Goal: Navigation & Orientation: Find specific page/section

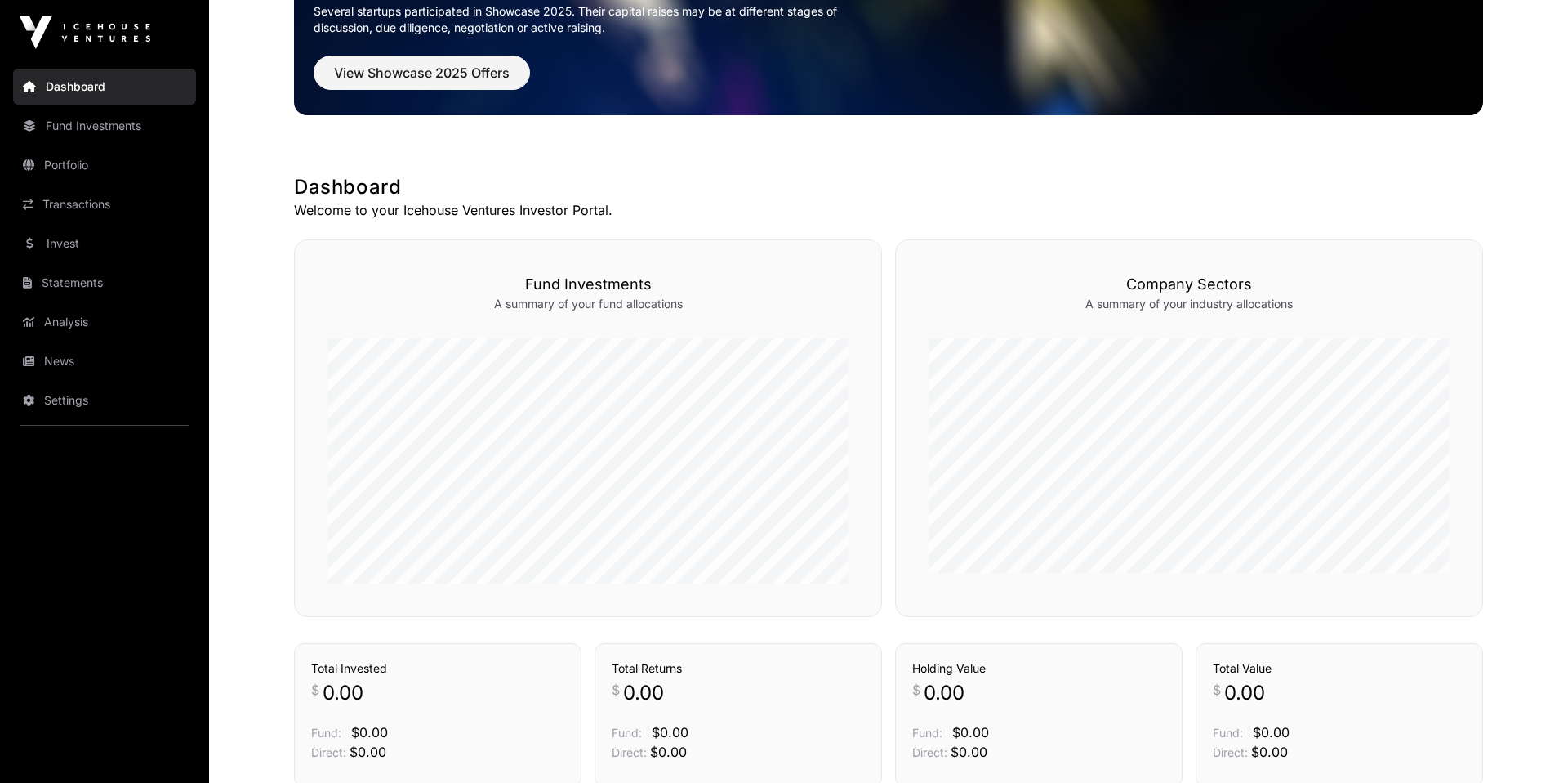
scroll to position [458, 0]
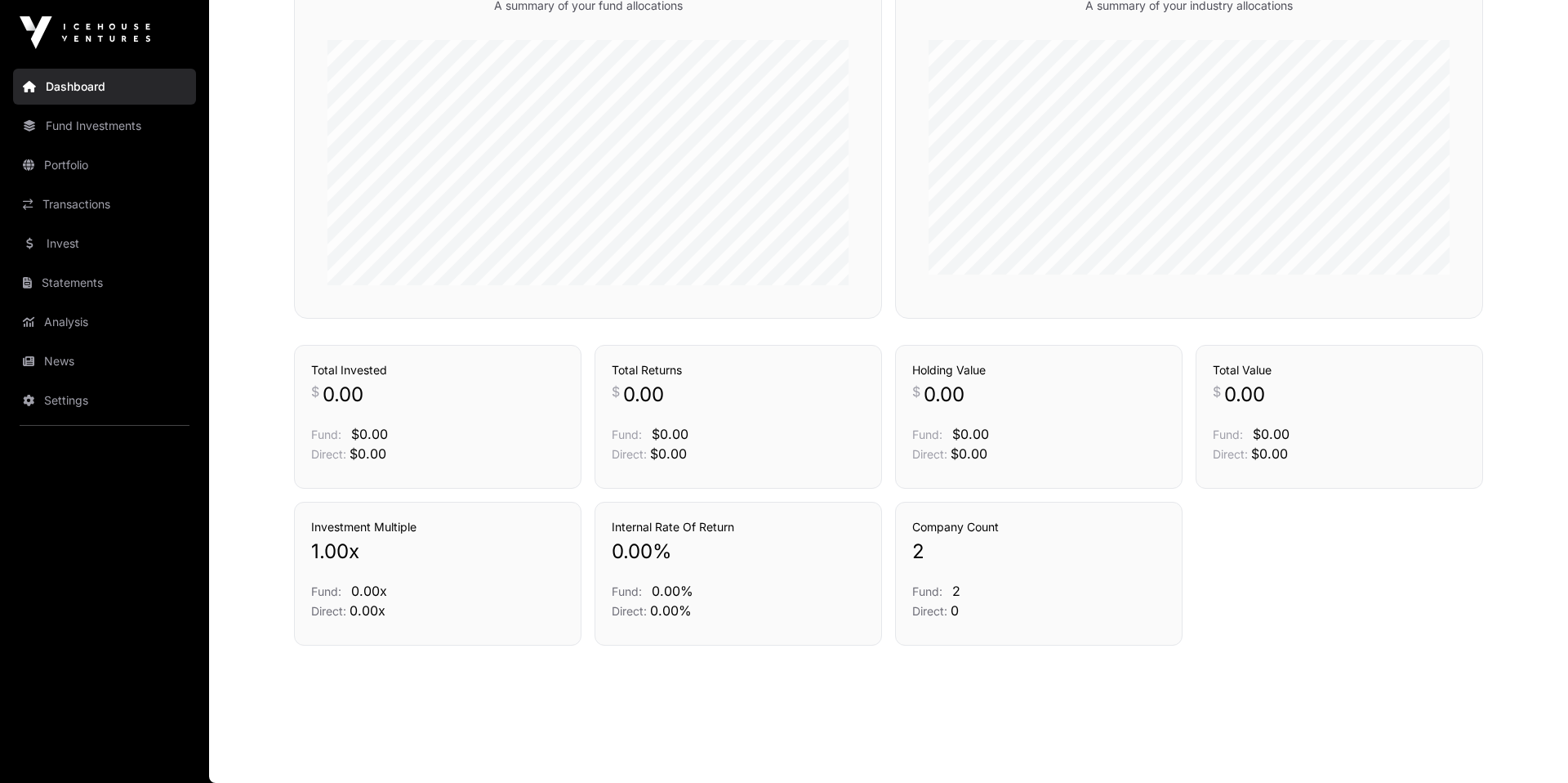
click at [89, 176] on link "Portfolio" at bounding box center [104, 165] width 183 height 36
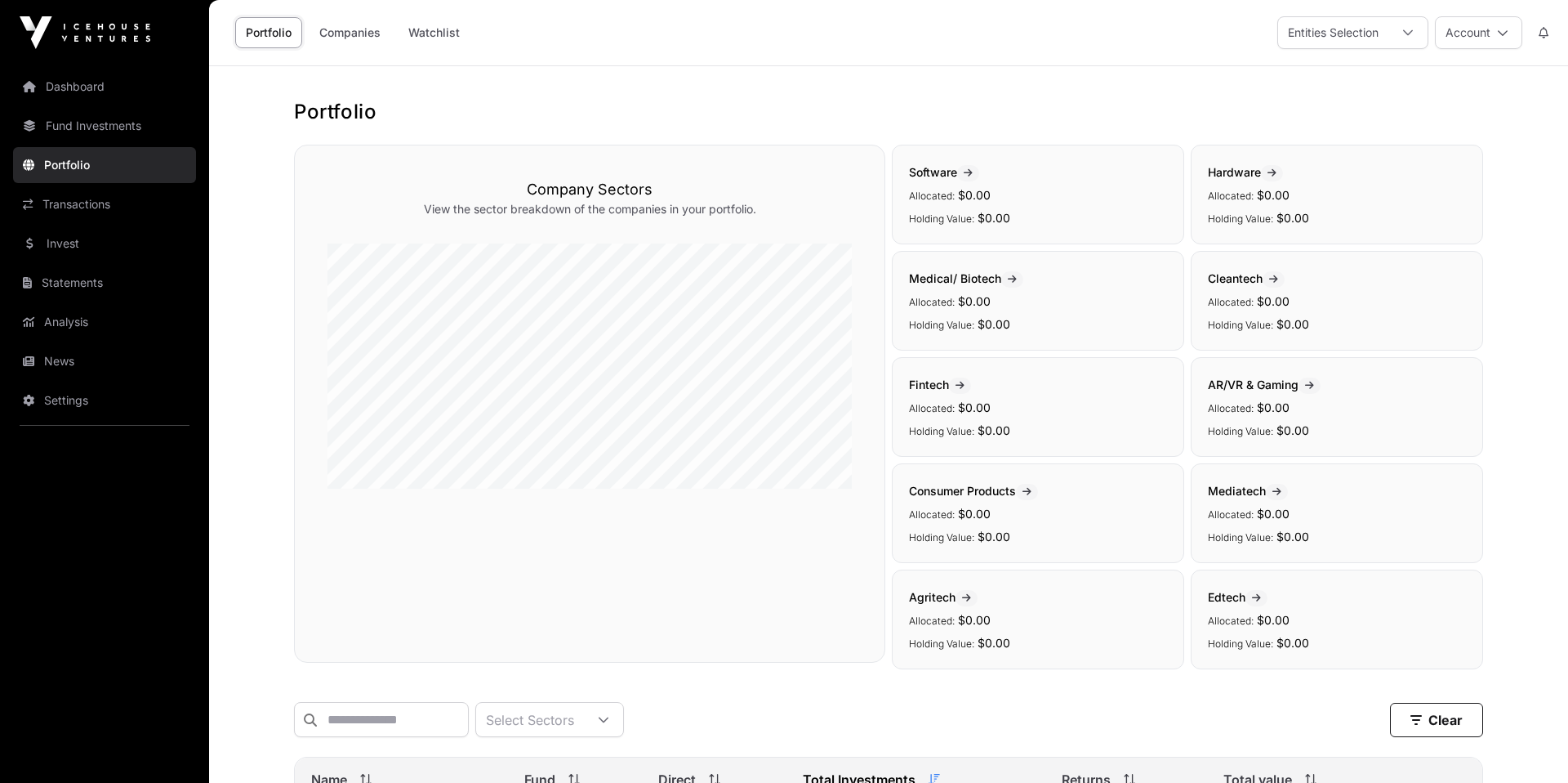
click at [334, 32] on link "Companies" at bounding box center [350, 33] width 82 height 31
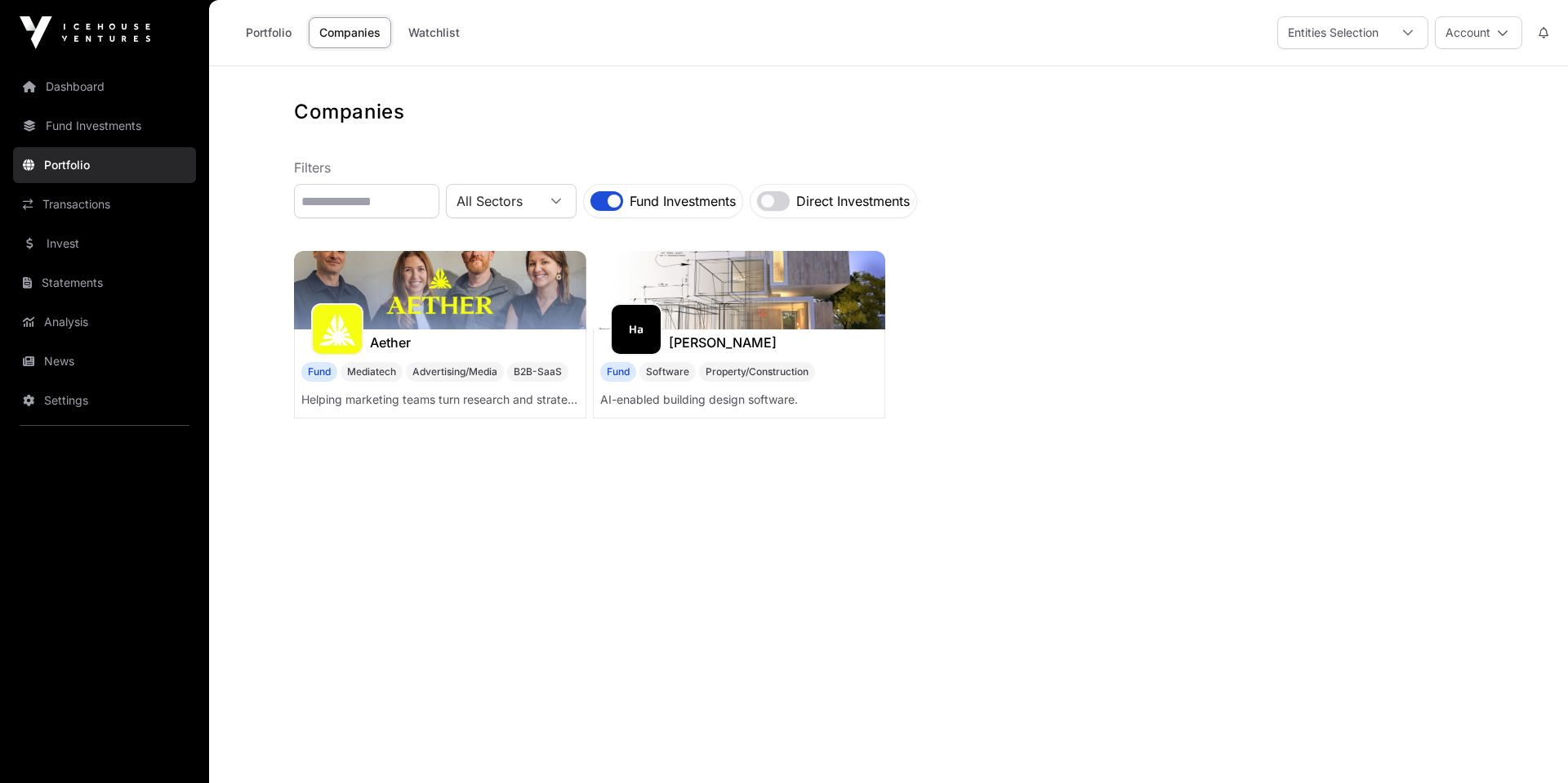
click at [398, 349] on h1 "Aether" at bounding box center [390, 343] width 41 height 20
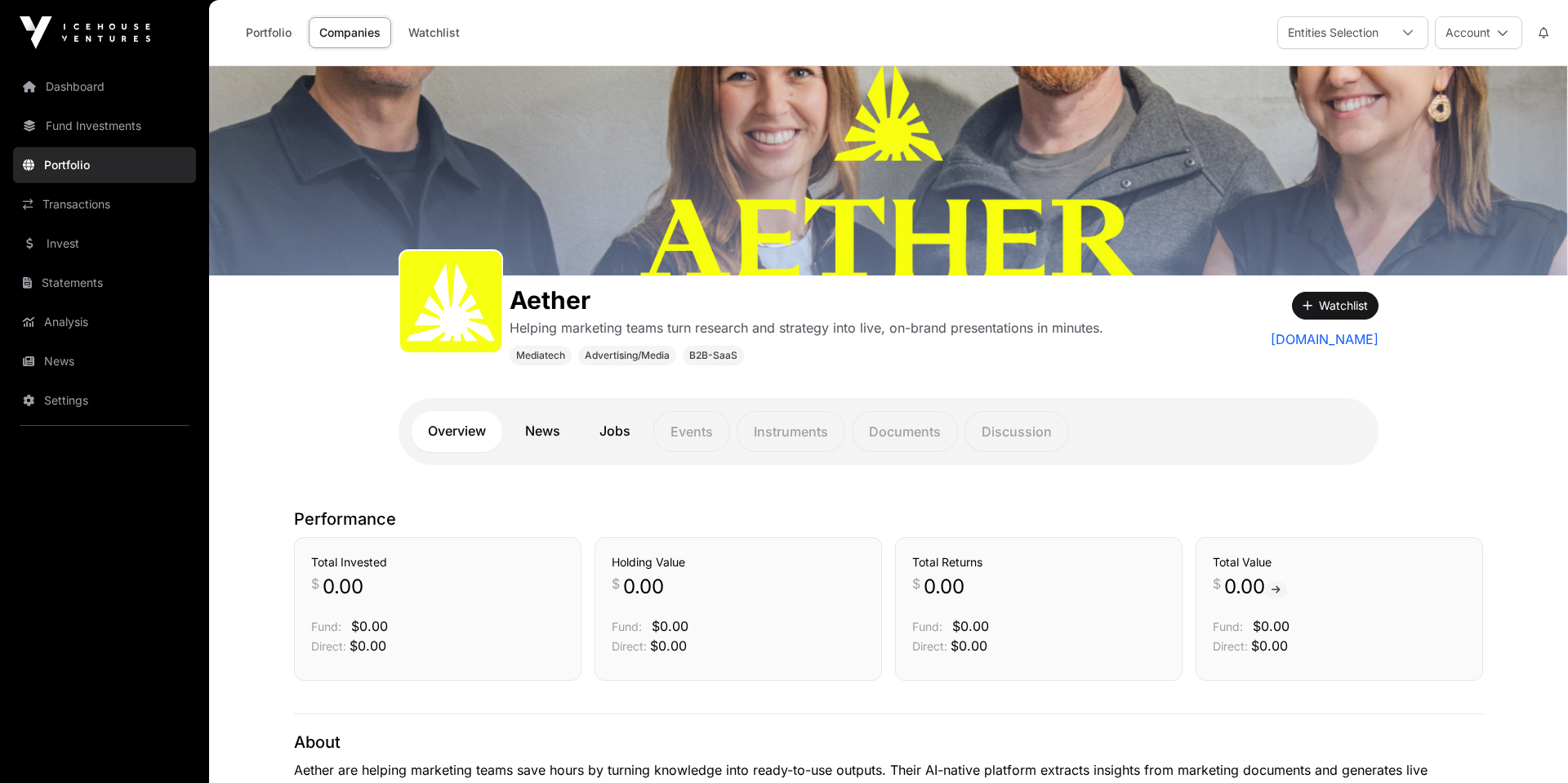
click at [63, 128] on link "Fund Investments" at bounding box center [104, 126] width 183 height 36
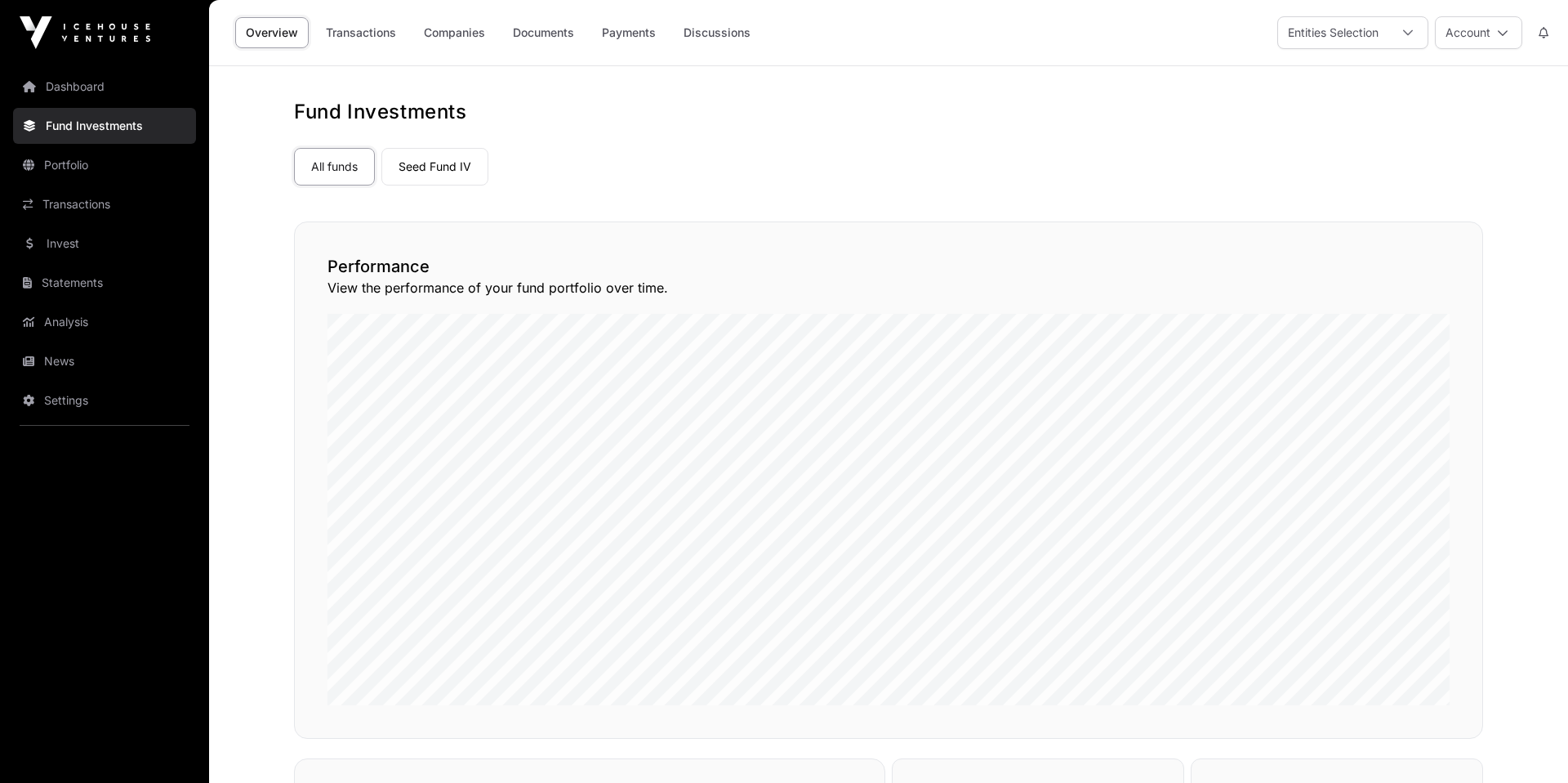
click at [567, 38] on link "Documents" at bounding box center [543, 33] width 82 height 31
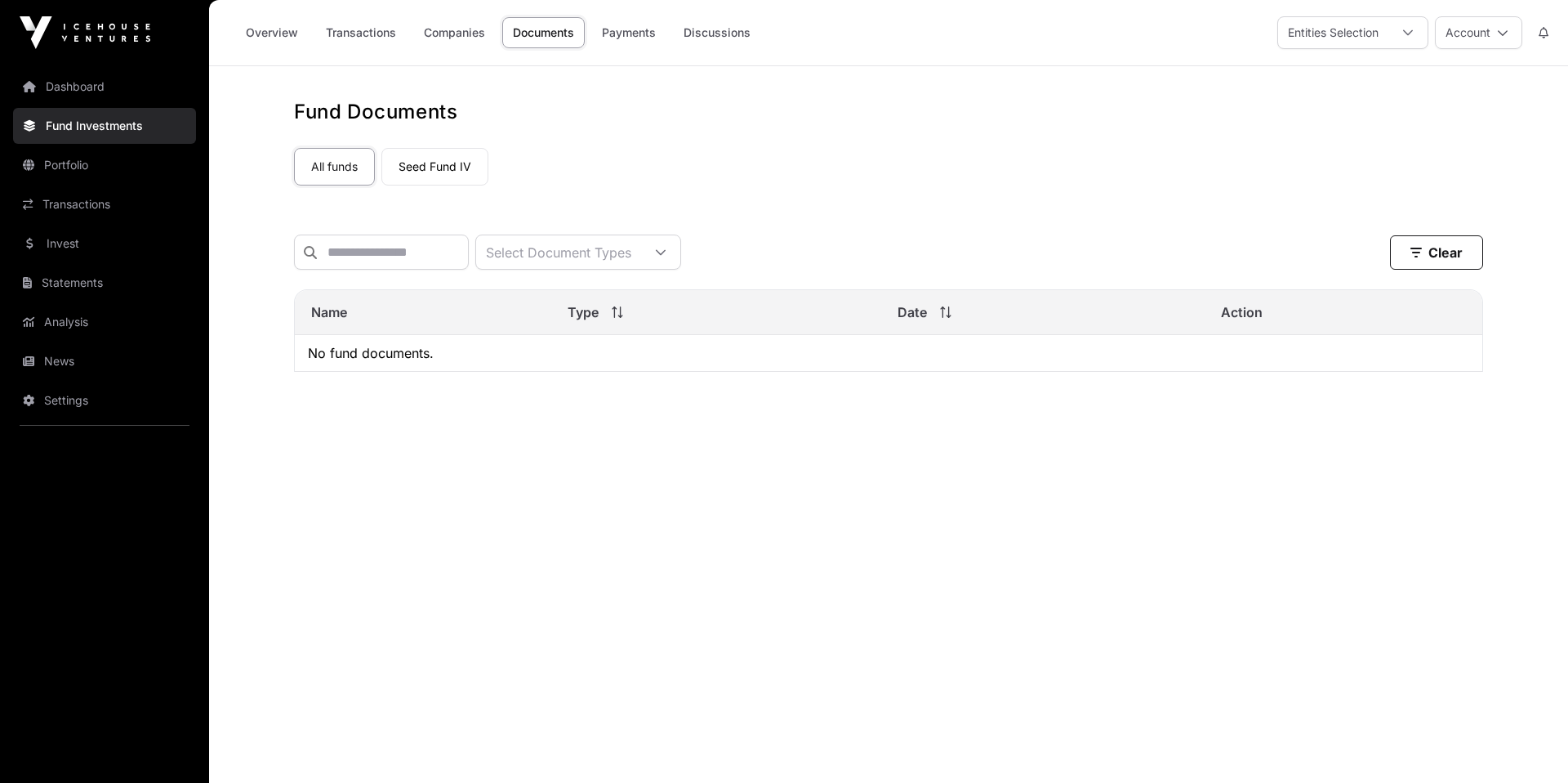
click at [423, 182] on link "Seed Fund IV" at bounding box center [435, 167] width 107 height 38
click at [640, 21] on link "Payments" at bounding box center [628, 33] width 75 height 31
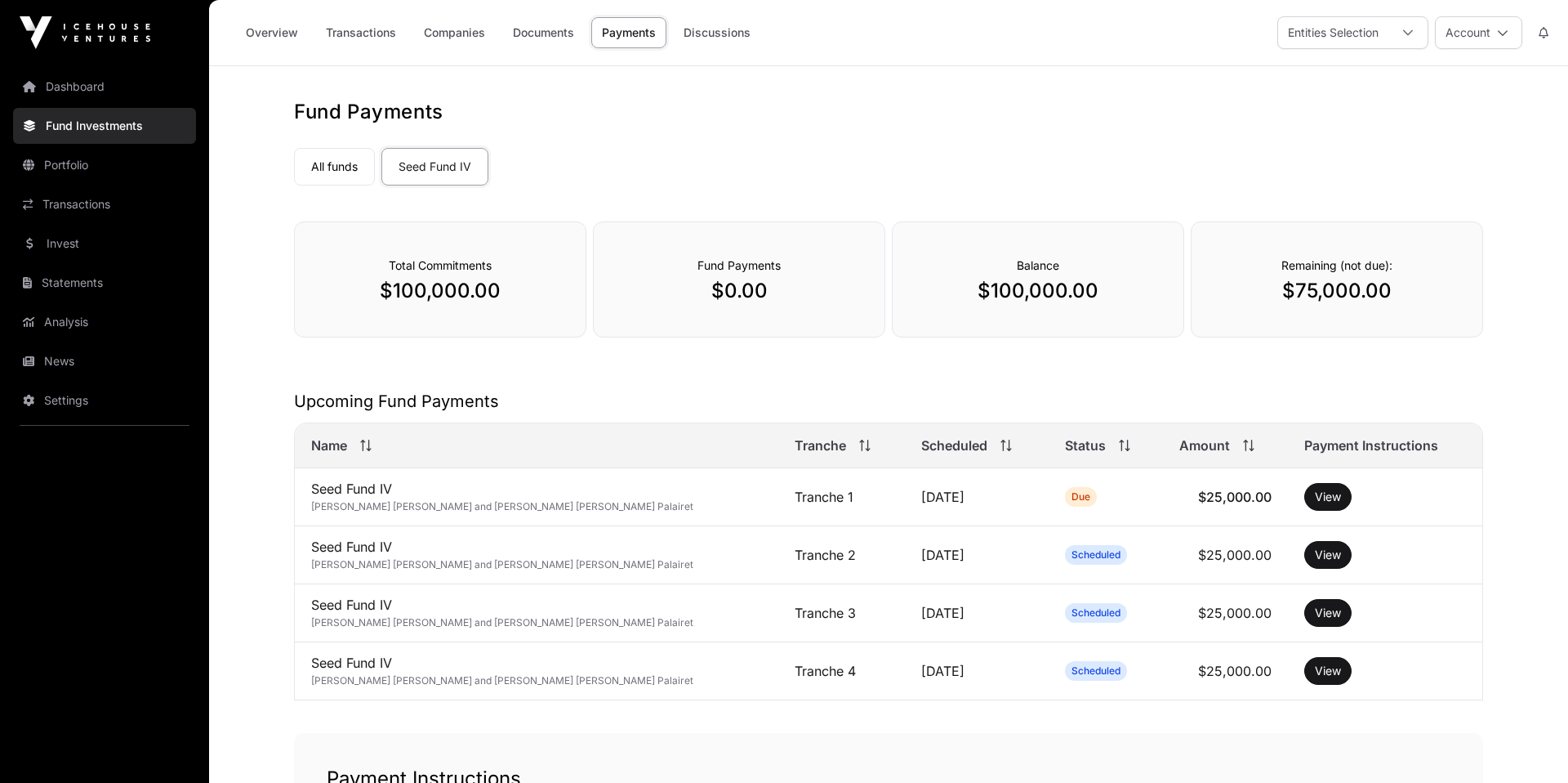
click at [428, 172] on link "Seed Fund IV" at bounding box center [435, 167] width 107 height 38
click at [336, 172] on link "All funds" at bounding box center [333, 167] width 80 height 38
click at [699, 37] on link "Discussions" at bounding box center [718, 33] width 89 height 31
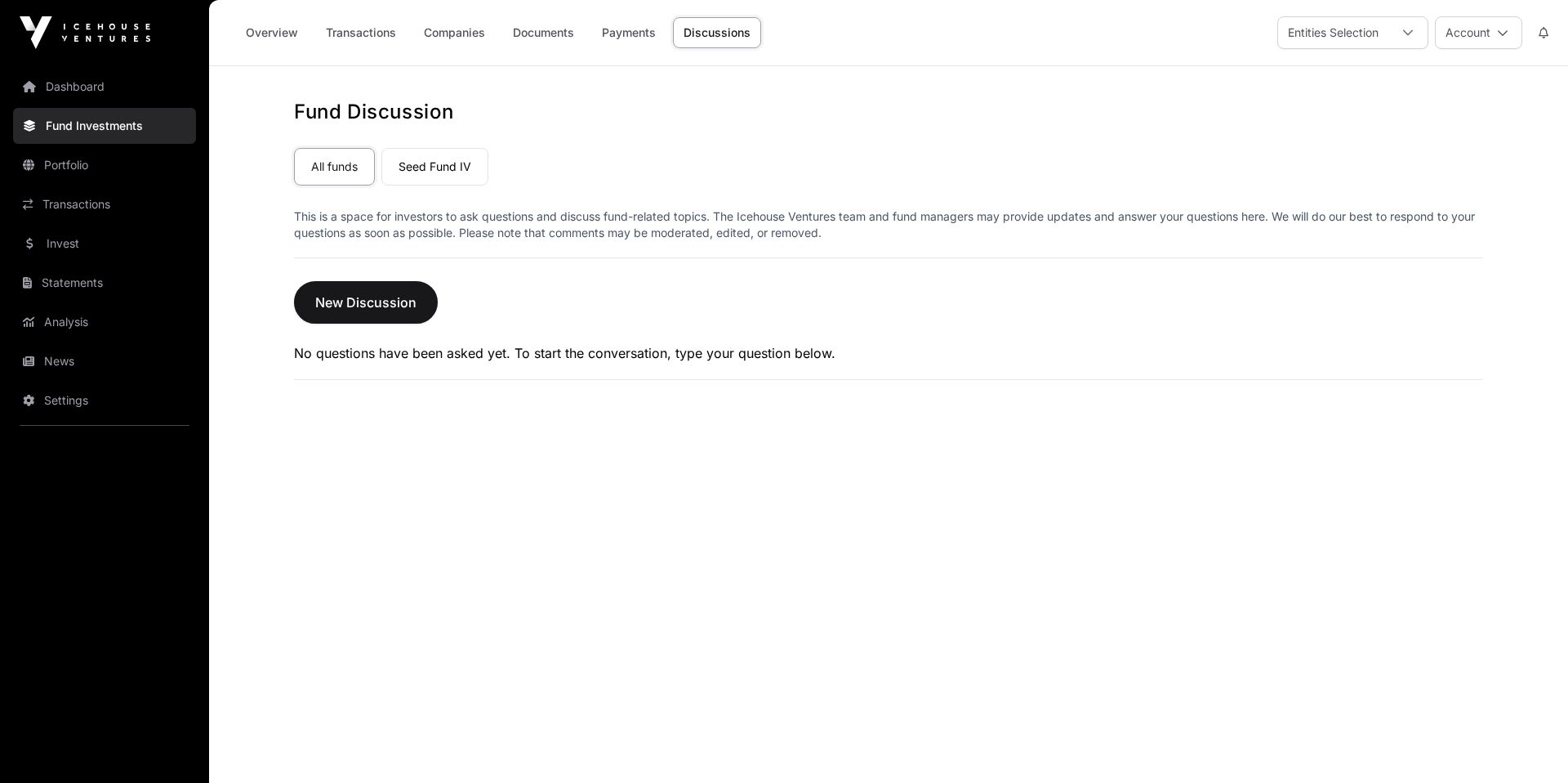
click at [533, 25] on link "Documents" at bounding box center [543, 33] width 82 height 31
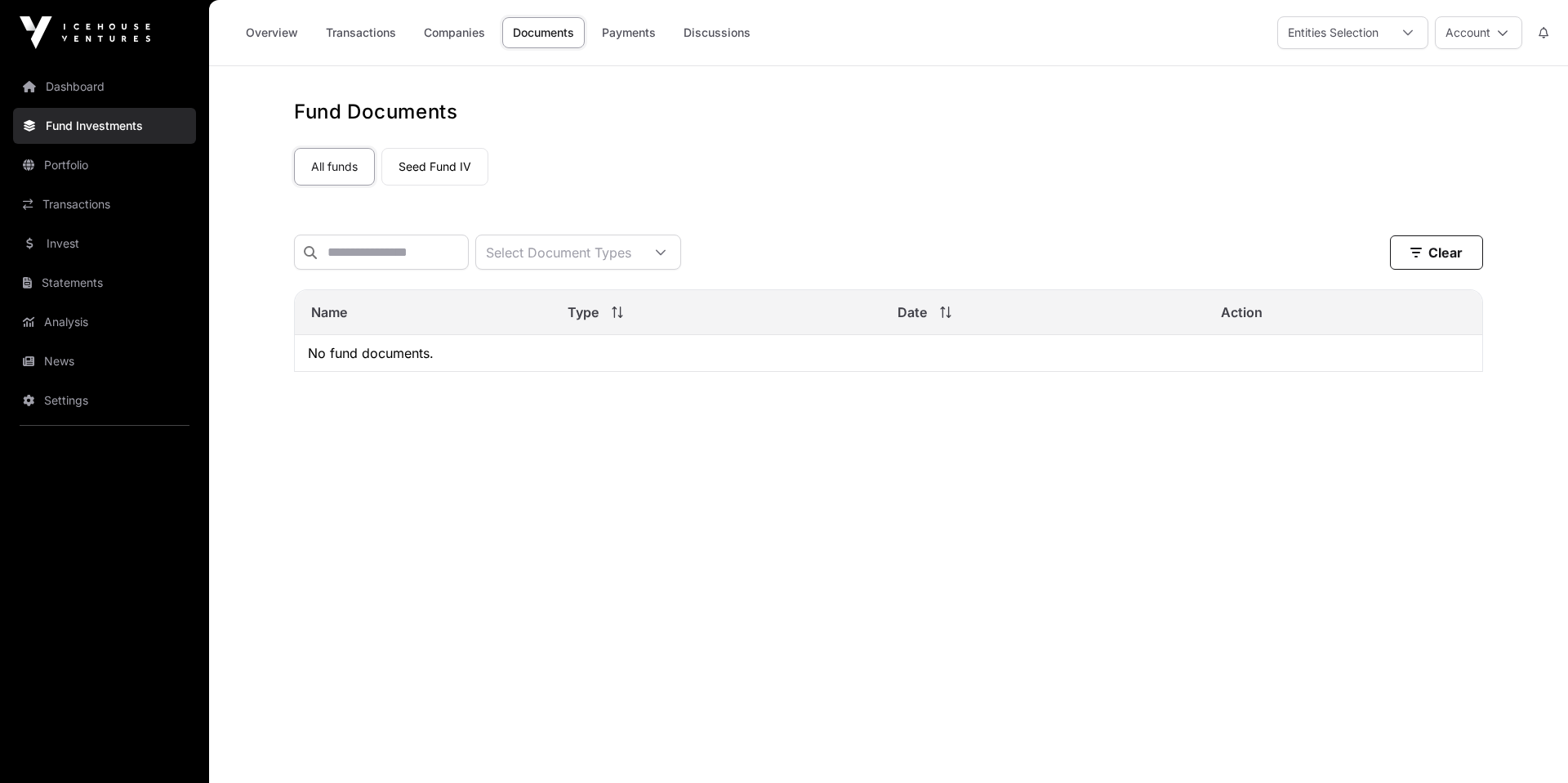
click at [465, 42] on link "Companies" at bounding box center [454, 33] width 82 height 31
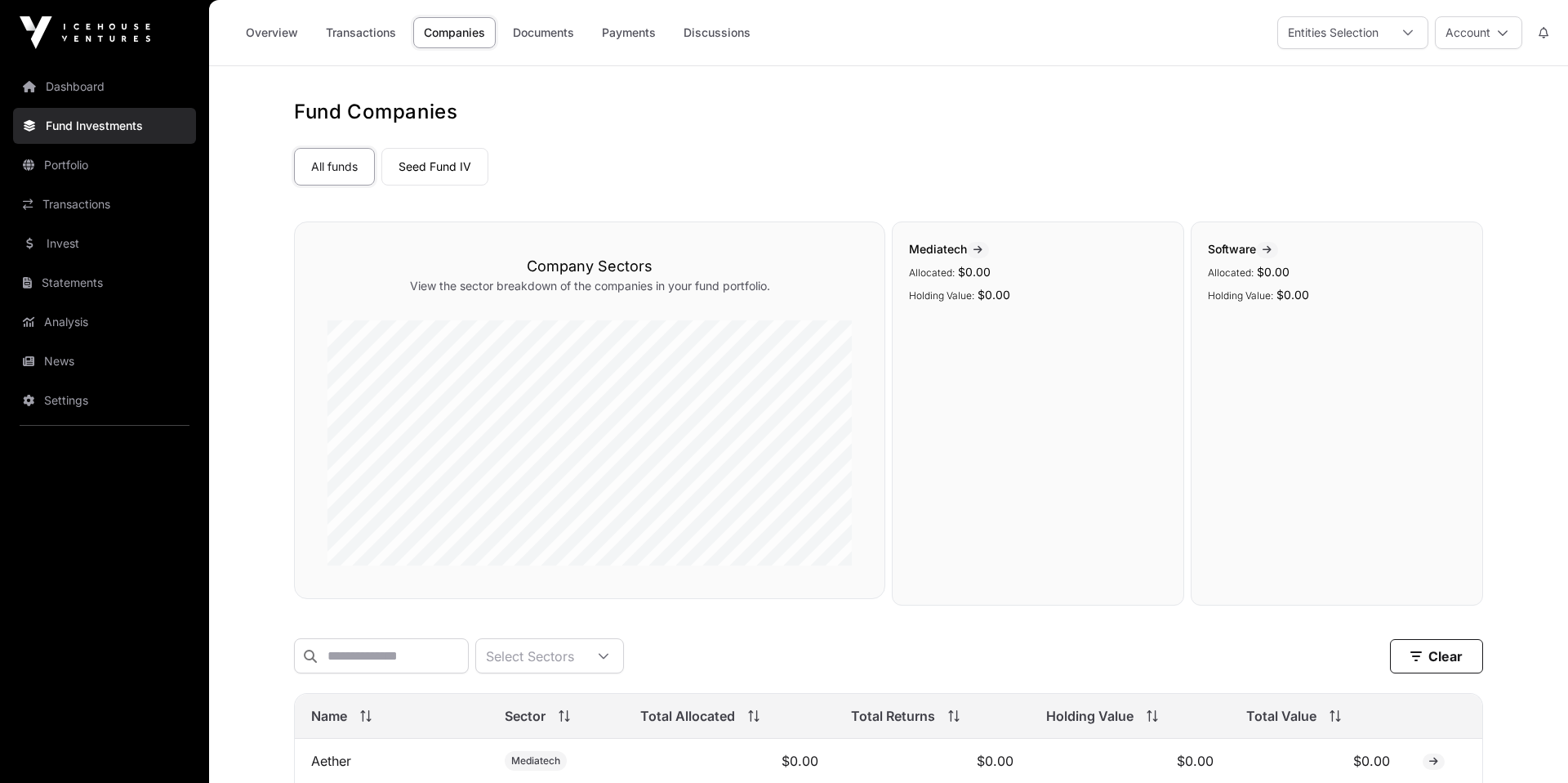
click at [455, 167] on link "Seed Fund IV" at bounding box center [435, 167] width 107 height 38
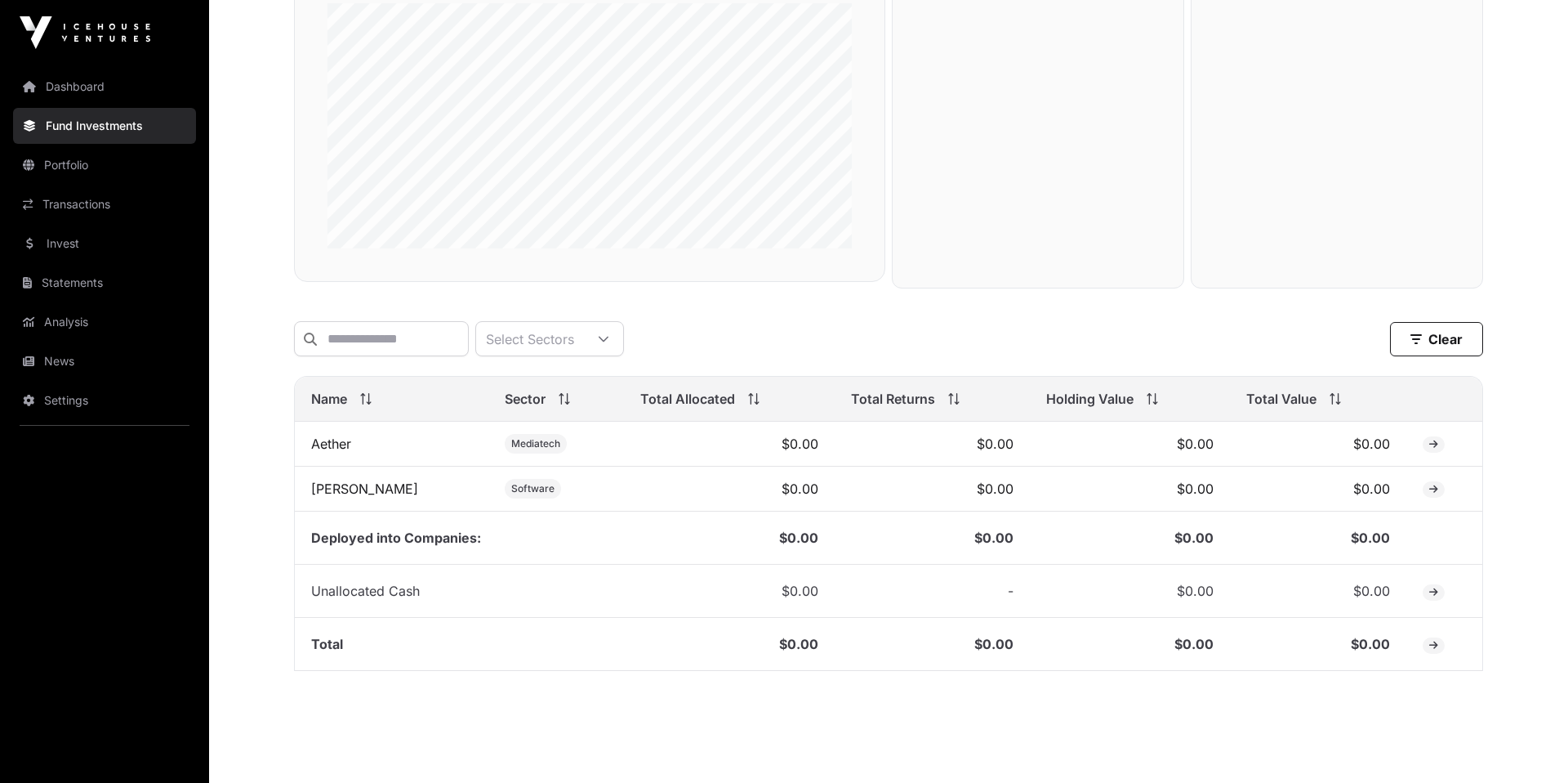
scroll to position [344, 0]
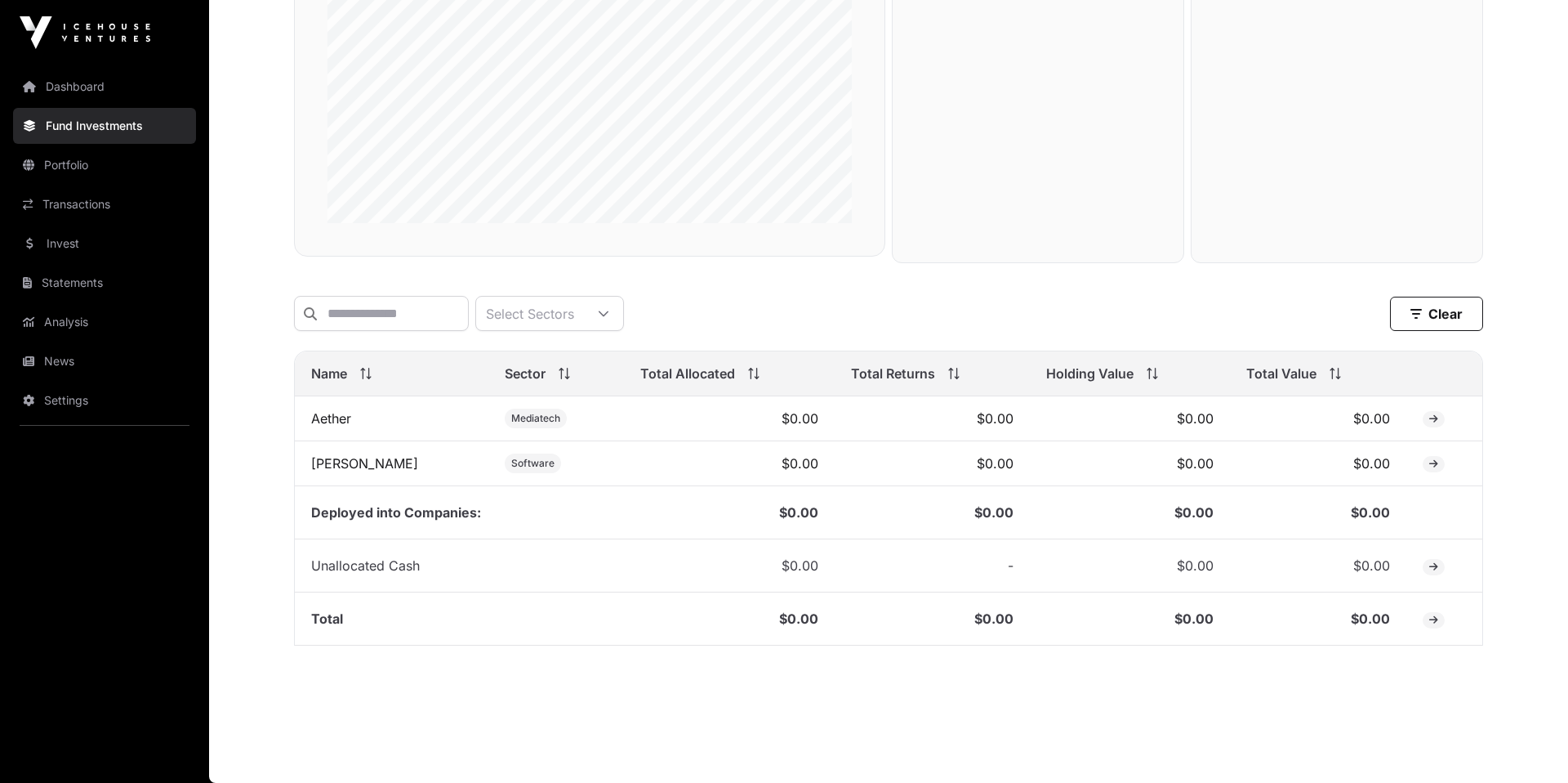
click at [402, 415] on td "Aether" at bounding box center [391, 419] width 193 height 45
click at [1422, 419] on span at bounding box center [1433, 420] width 22 height 16
click at [1431, 419] on icon at bounding box center [1433, 419] width 9 height 10
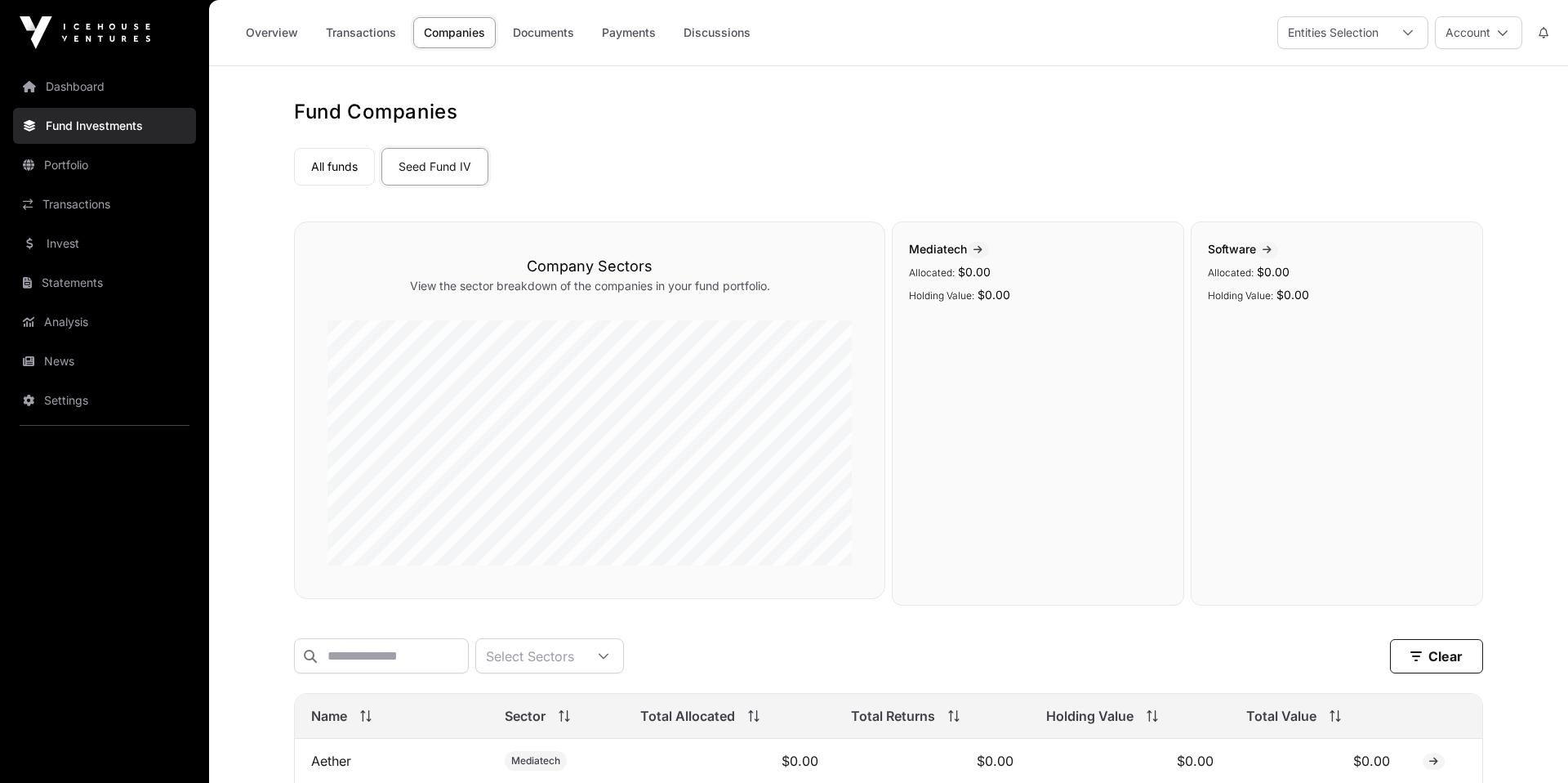
click at [372, 39] on link "Transactions" at bounding box center [361, 33] width 91 height 31
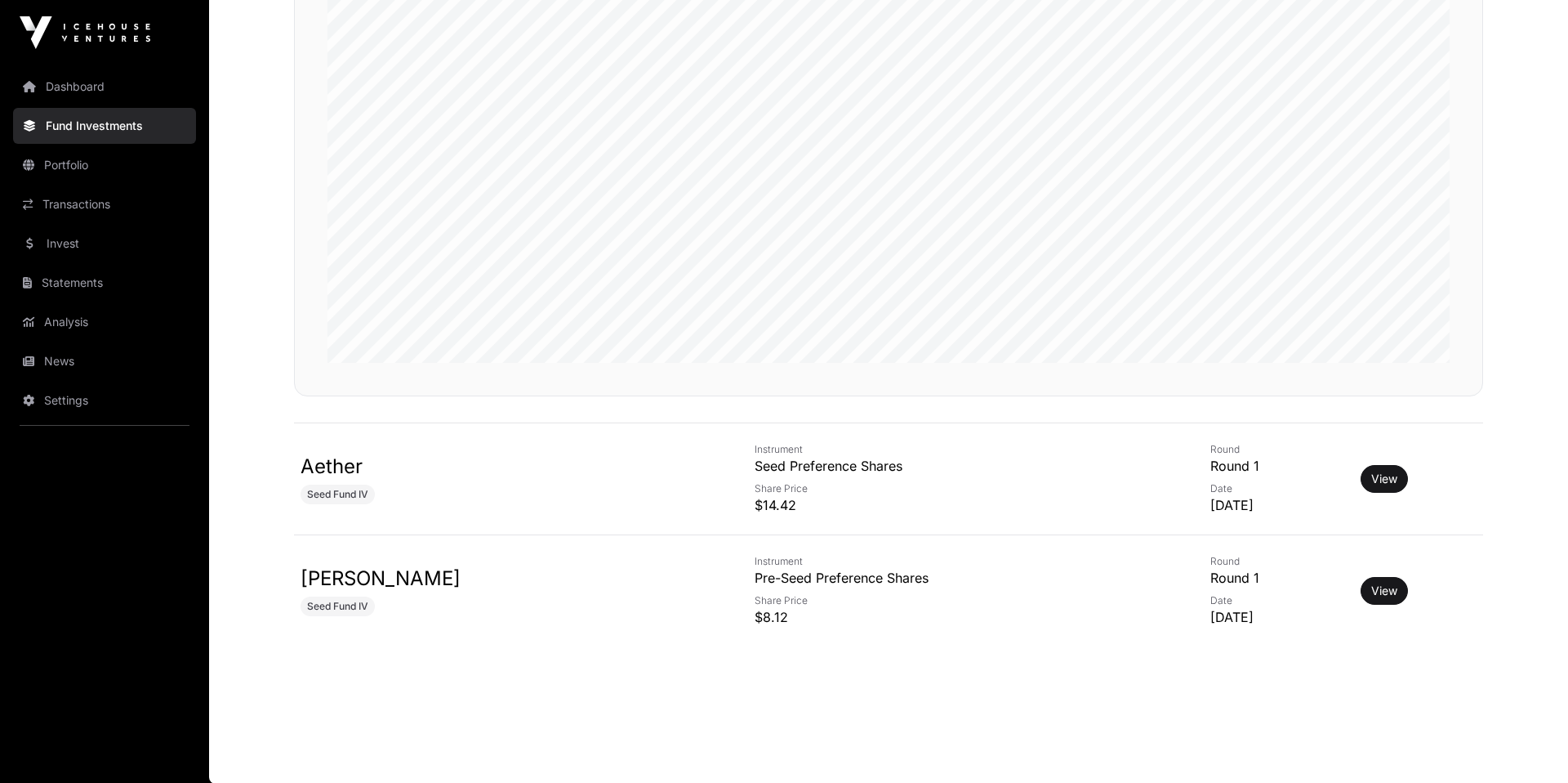
scroll to position [326, 0]
click at [1371, 590] on link "View" at bounding box center [1384, 590] width 26 height 16
